Goal: Find contact information: Find contact information

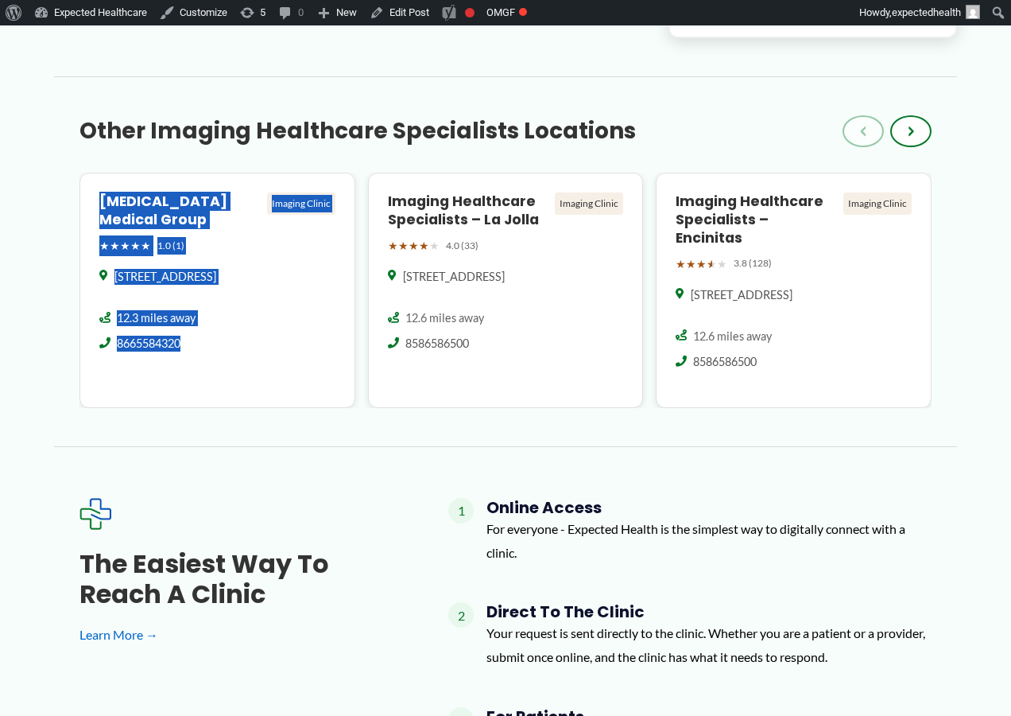
scroll to position [1527, 0]
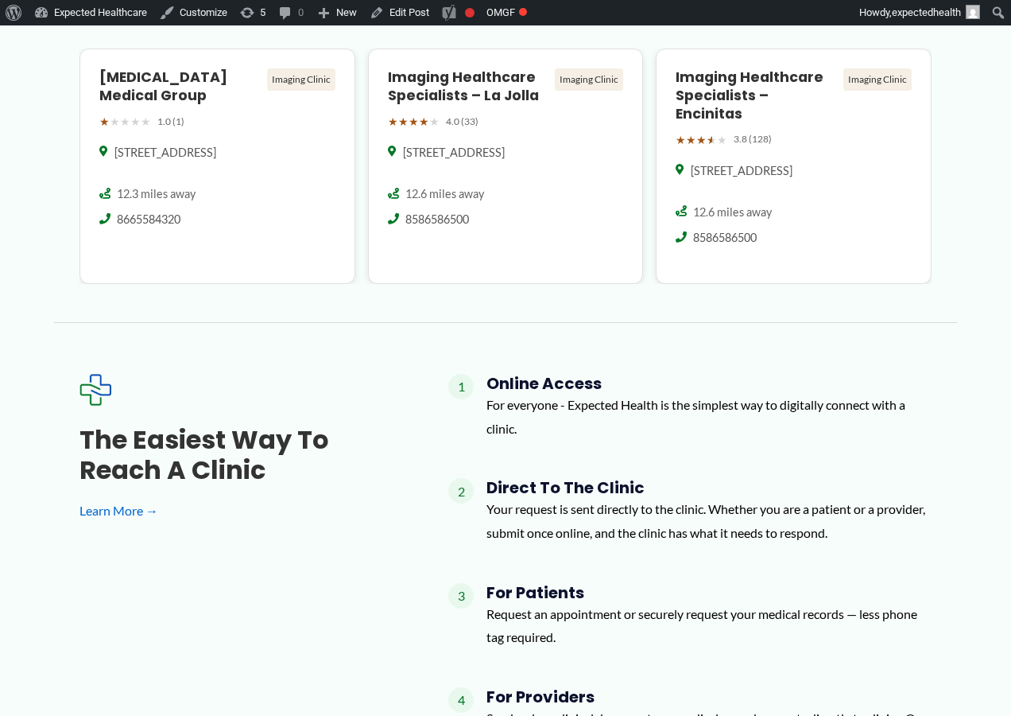
click at [542, 322] on div "The Easiest Way to Reach a Clinic Learn More → 1 Online Access For everyone - E…" at bounding box center [505, 621] width 903 height 599
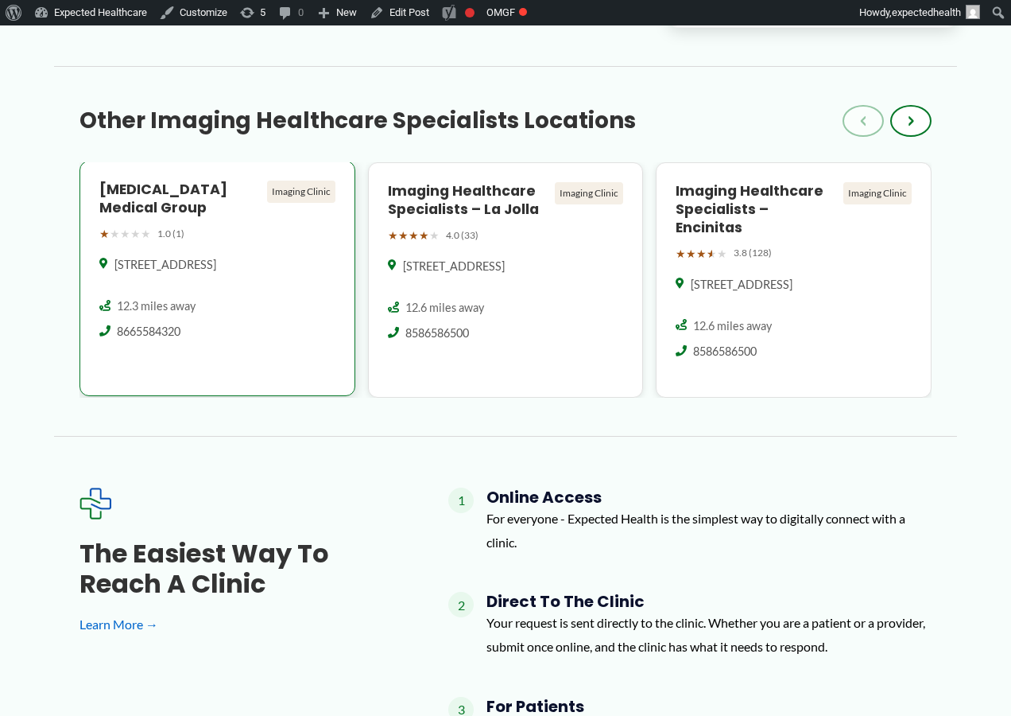
scroll to position [1399, 0]
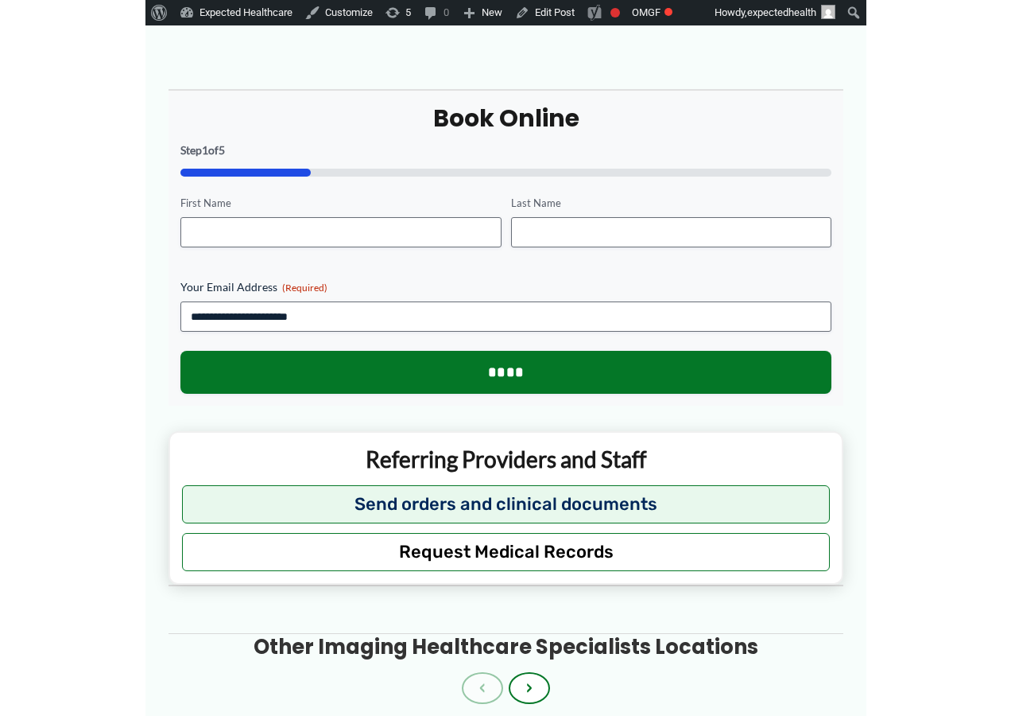
scroll to position [1200, 0]
